Goal: Transaction & Acquisition: Obtain resource

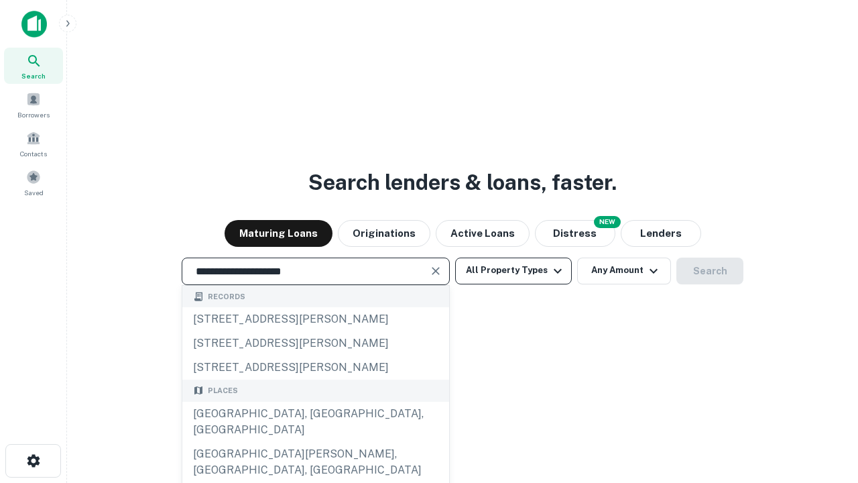
click at [315, 442] on div "[GEOGRAPHIC_DATA], [GEOGRAPHIC_DATA], [GEOGRAPHIC_DATA]" at bounding box center [315, 421] width 267 height 40
click at [513, 270] on button "All Property Types" at bounding box center [513, 270] width 117 height 27
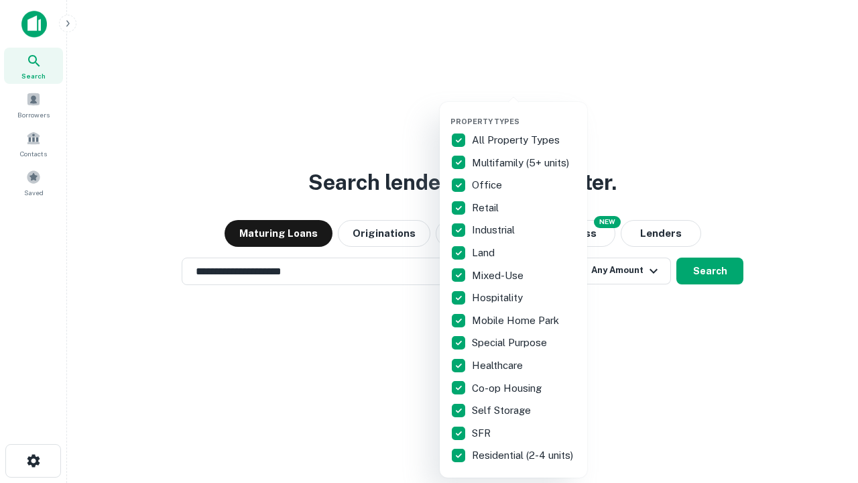
type input "**********"
click at [524, 113] on button "button" at bounding box center [523, 113] width 147 height 1
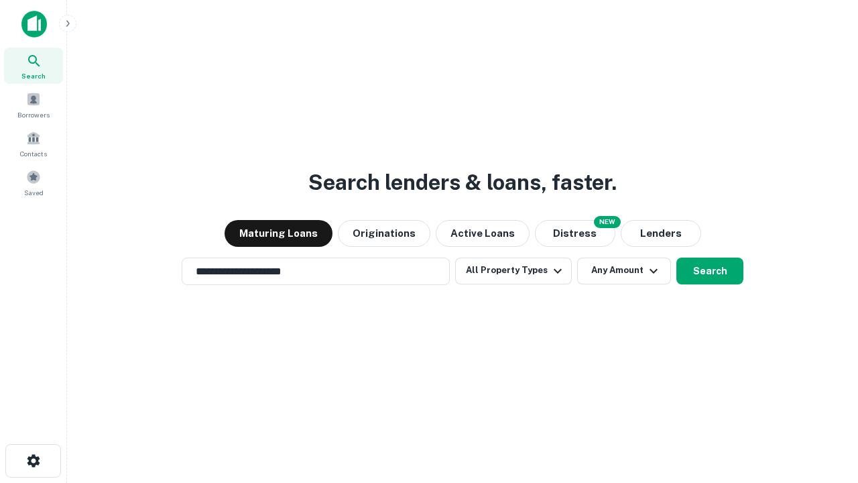
scroll to position [21, 0]
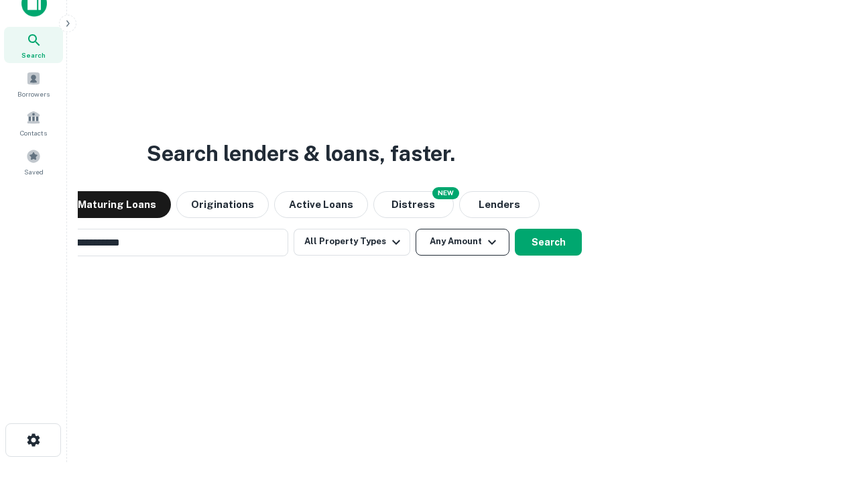
click at [416, 229] on button "Any Amount" at bounding box center [463, 242] width 94 height 27
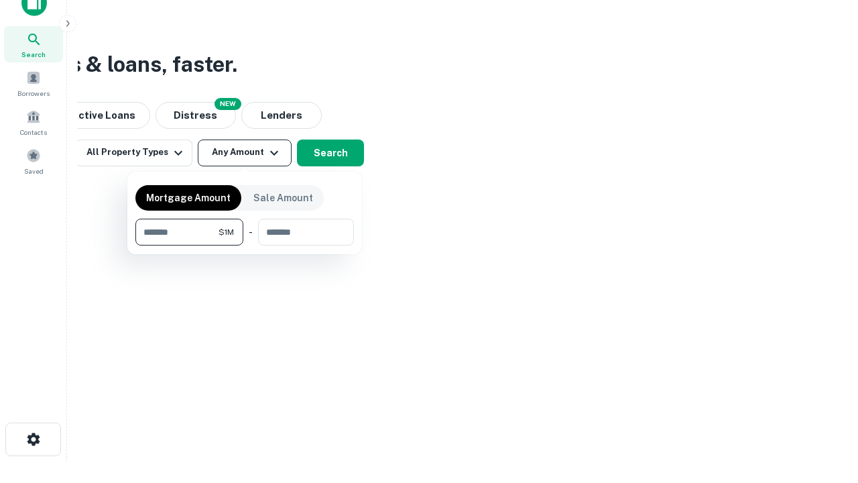
type input "*******"
click at [245, 245] on button "button" at bounding box center [244, 245] width 218 height 1
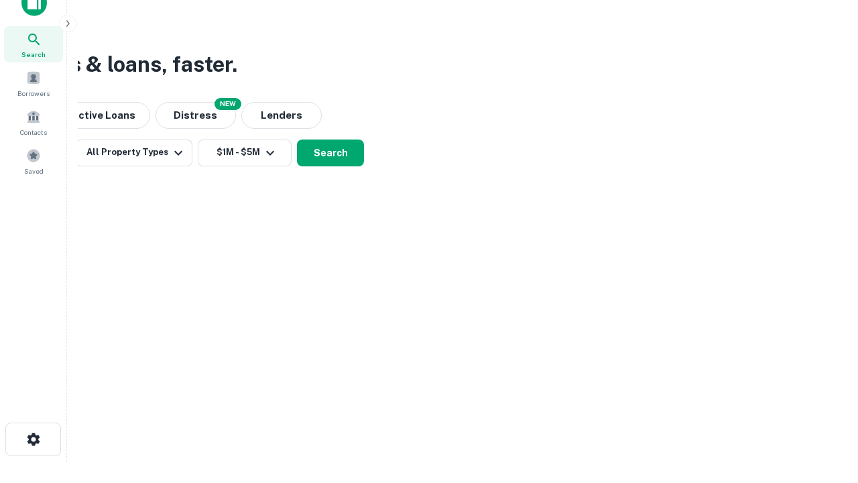
scroll to position [21, 0]
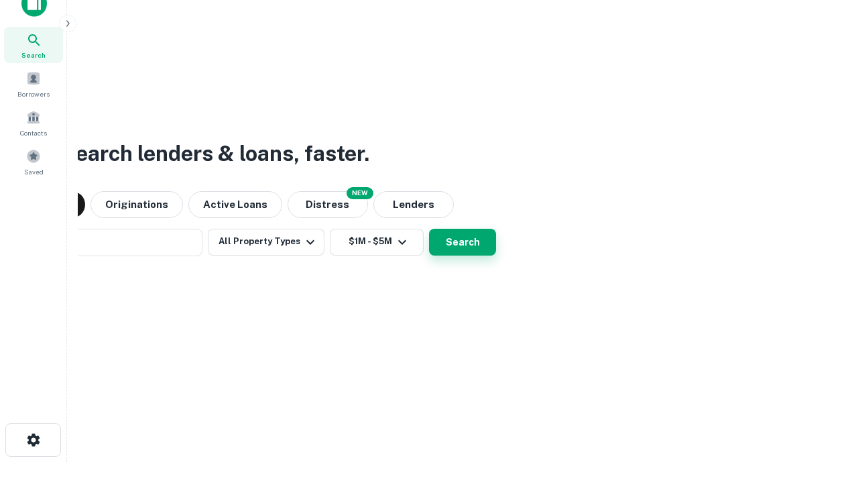
click at [429, 229] on button "Search" at bounding box center [462, 242] width 67 height 27
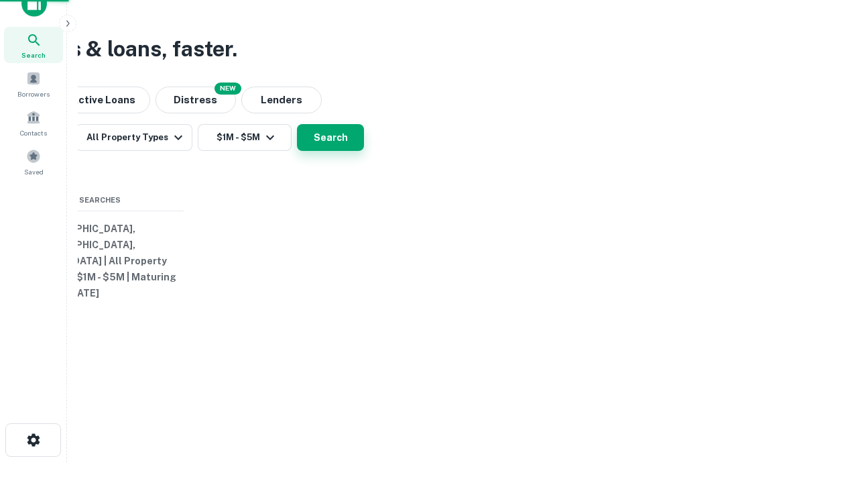
scroll to position [21, 0]
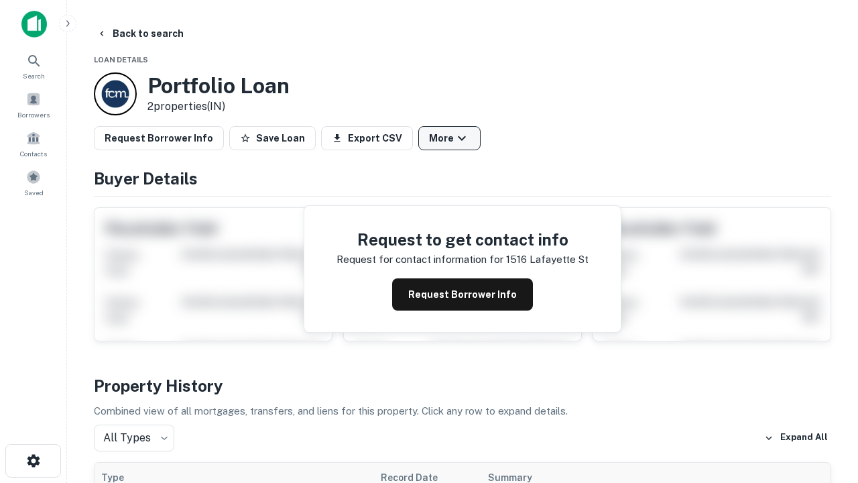
click at [449, 138] on button "More" at bounding box center [449, 138] width 62 height 24
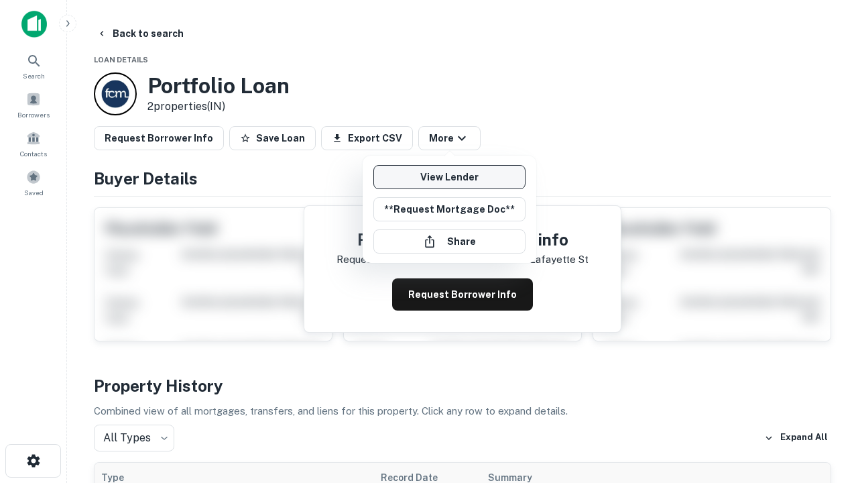
click at [449, 177] on link "View Lender" at bounding box center [449, 177] width 152 height 24
